Goal: Task Accomplishment & Management: Manage account settings

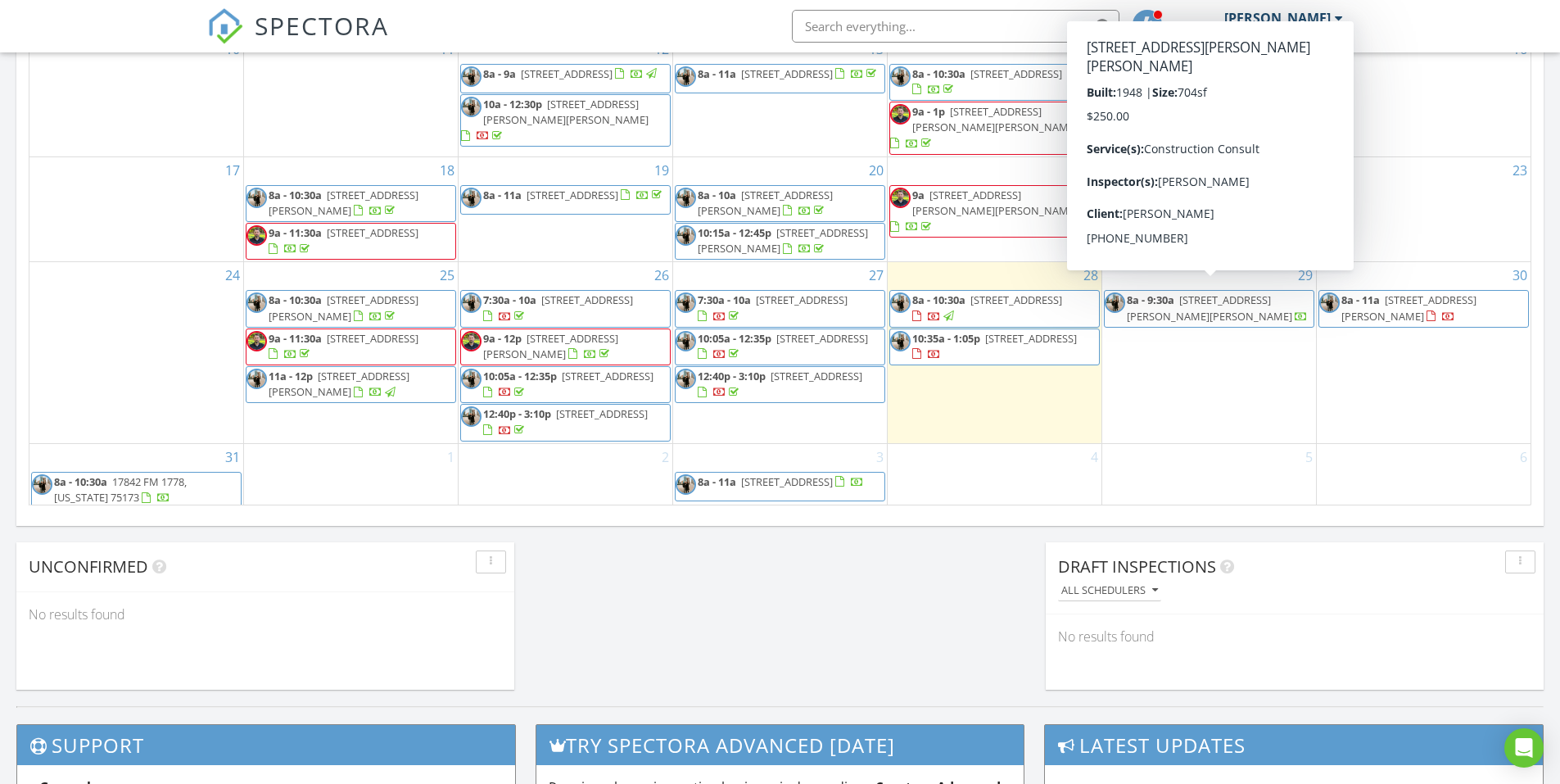
scroll to position [1516, 1586]
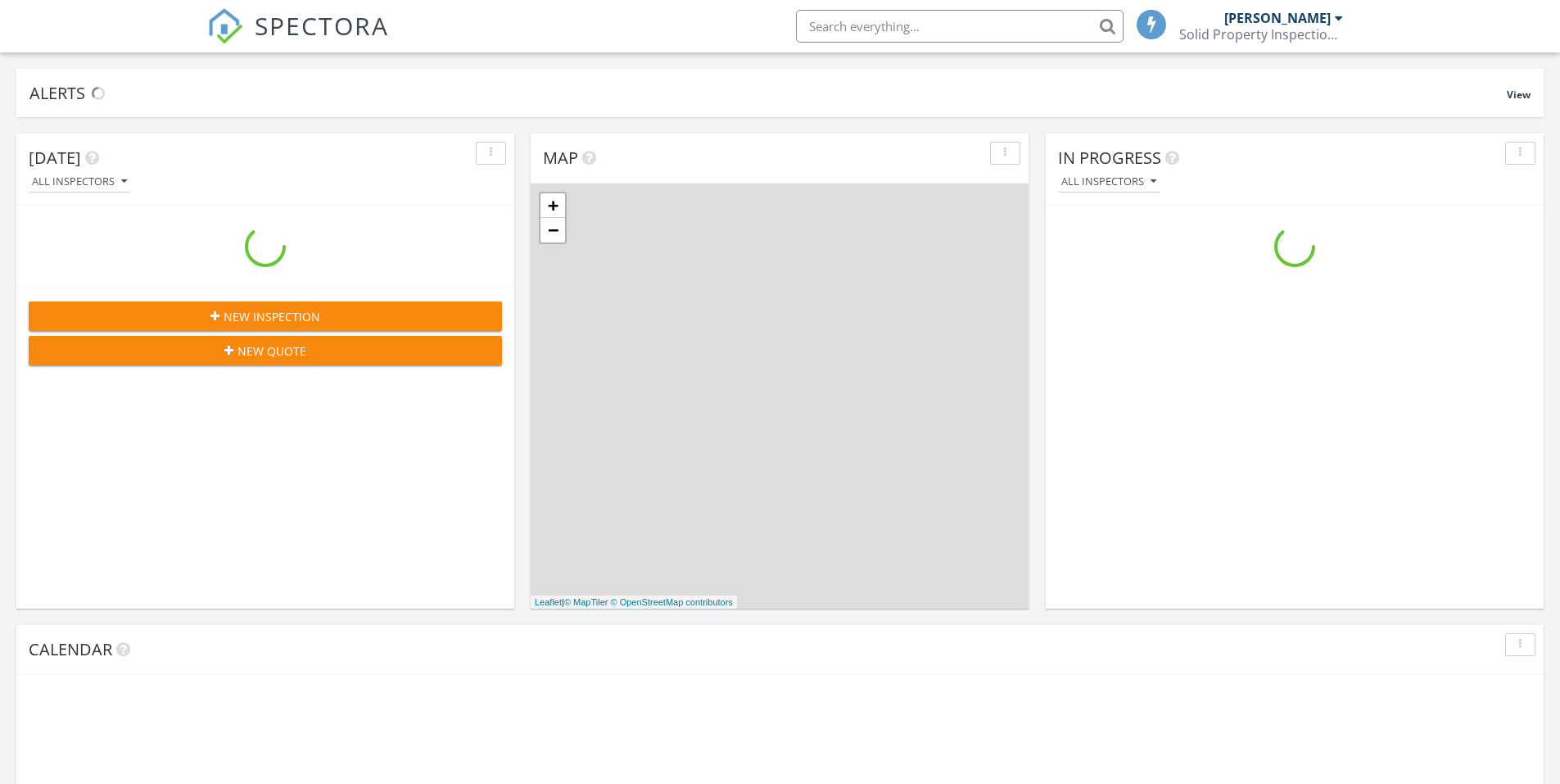
scroll to position [1516, 1586]
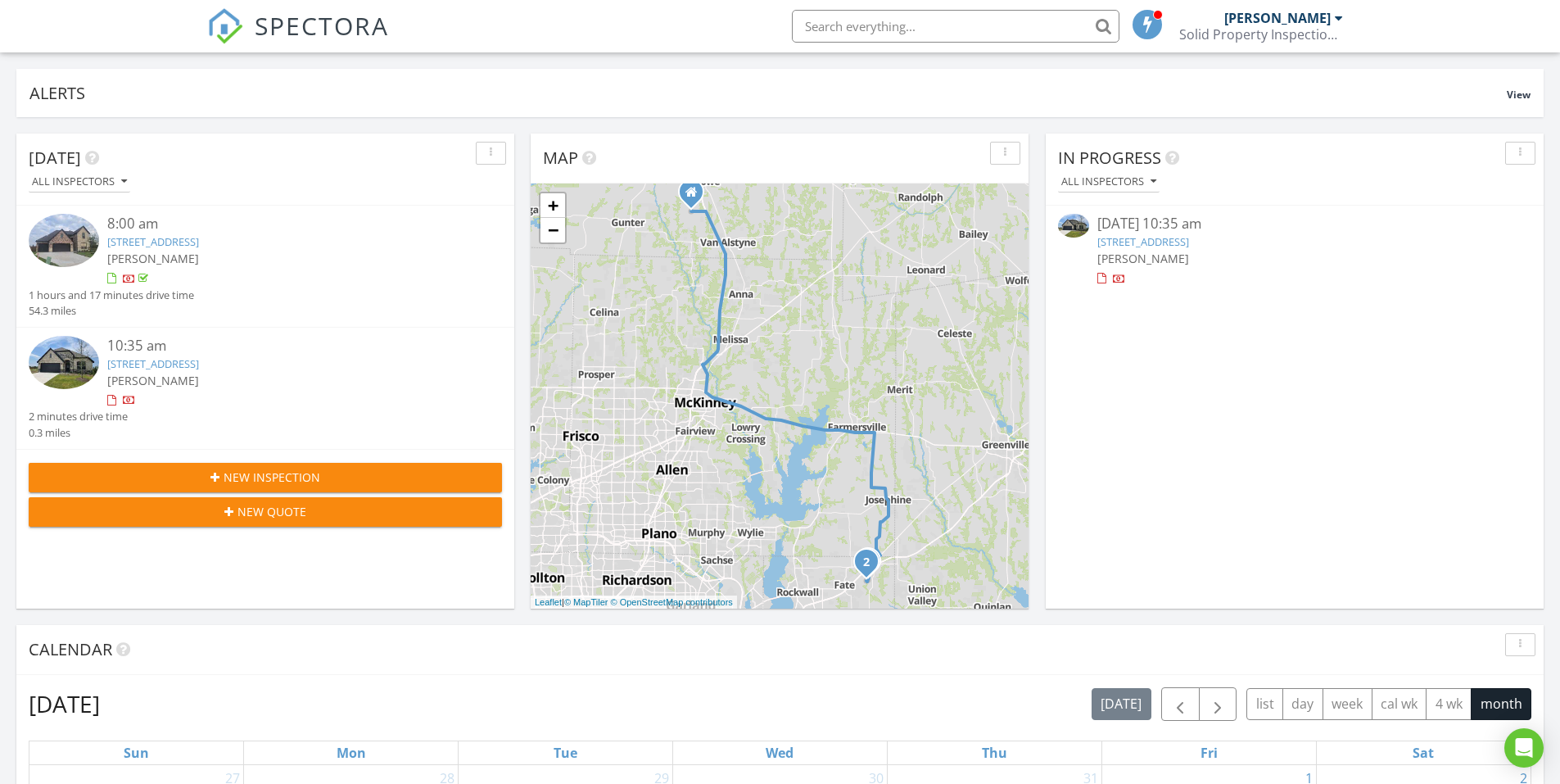
click at [1189, 248] on link "6141 Rodin Dr, Royse City, TX 75189" at bounding box center [1143, 241] width 92 height 15
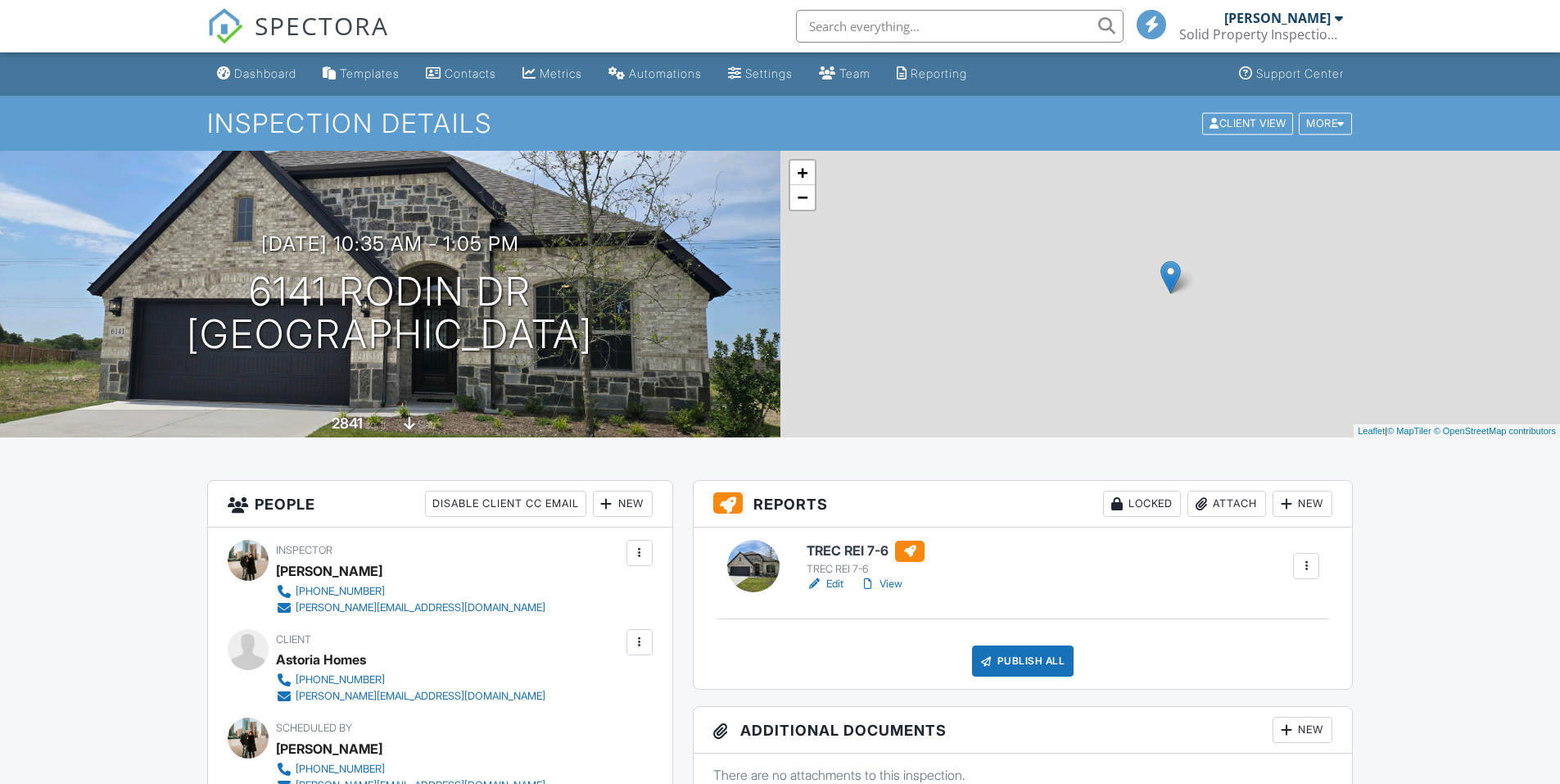
click at [832, 593] on div "TREC REI 7-6 TREC REI 7-6 Edit View Quick Publish Copy [GEOGRAPHIC_DATA] Publis…" at bounding box center [1023, 607] width 659 height 161
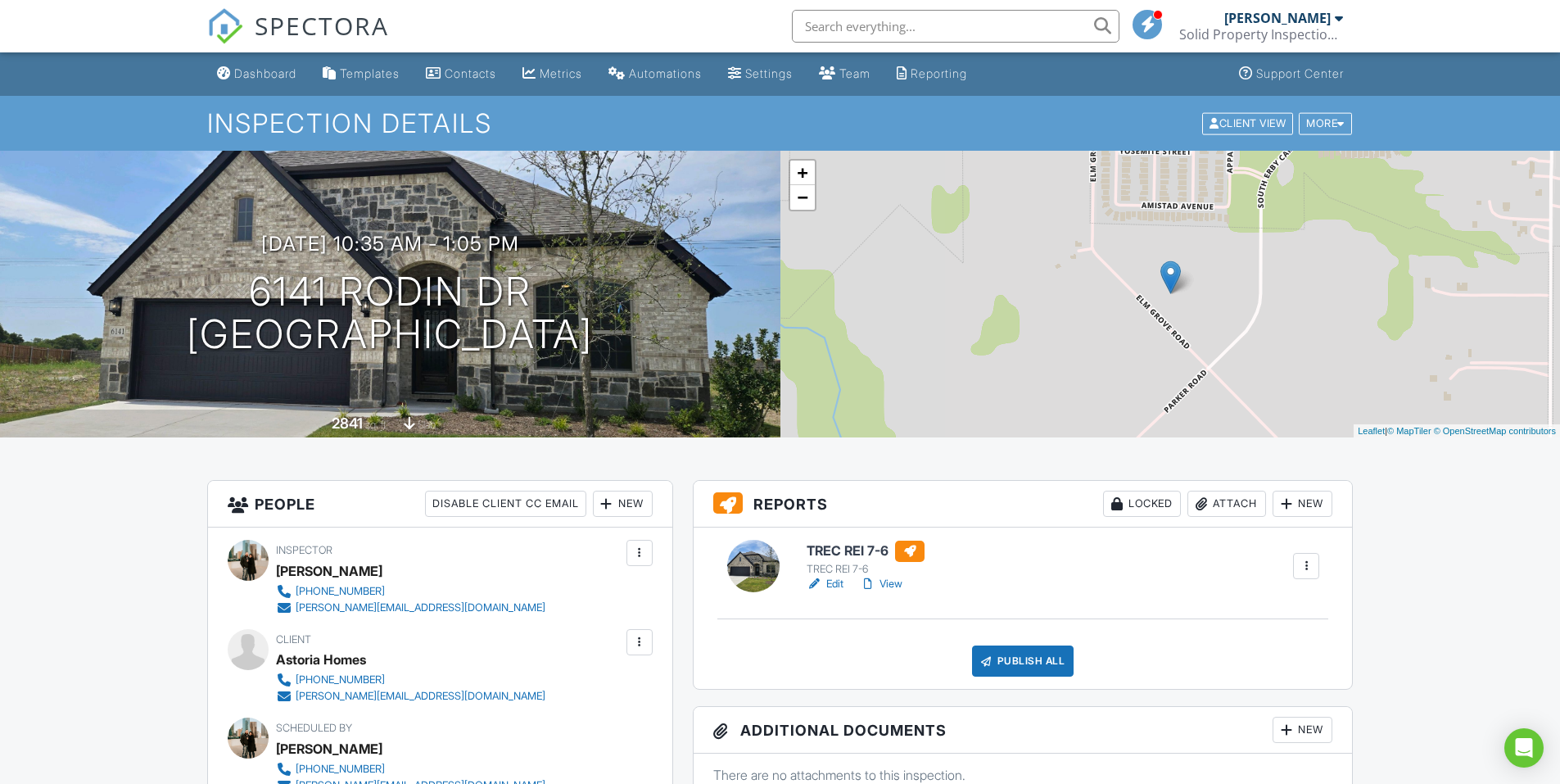
click at [835, 589] on link "Edit" at bounding box center [825, 584] width 37 height 17
